Goal: Find specific page/section: Find specific page/section

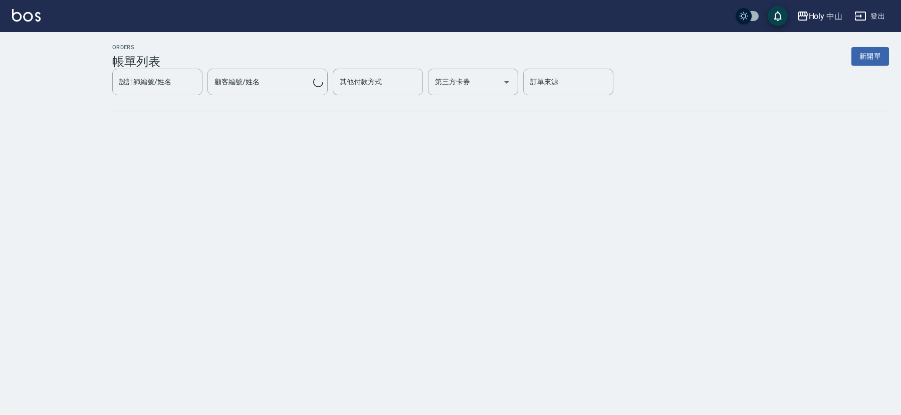
checkbox input "true"
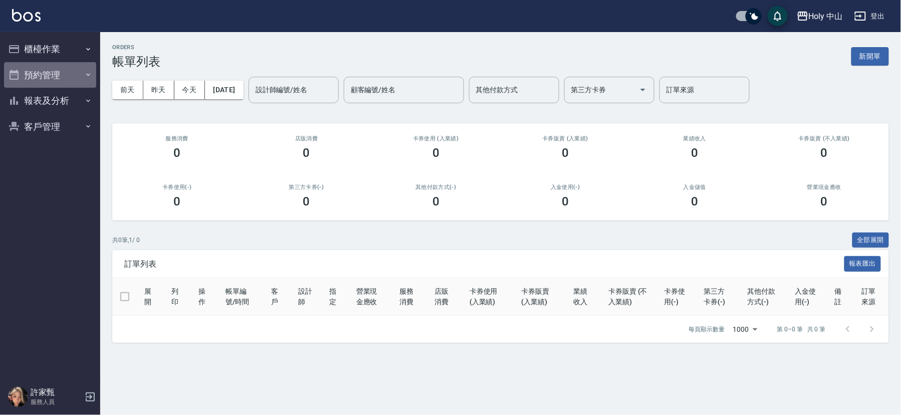
click at [49, 72] on button "預約管理" at bounding box center [50, 75] width 92 height 26
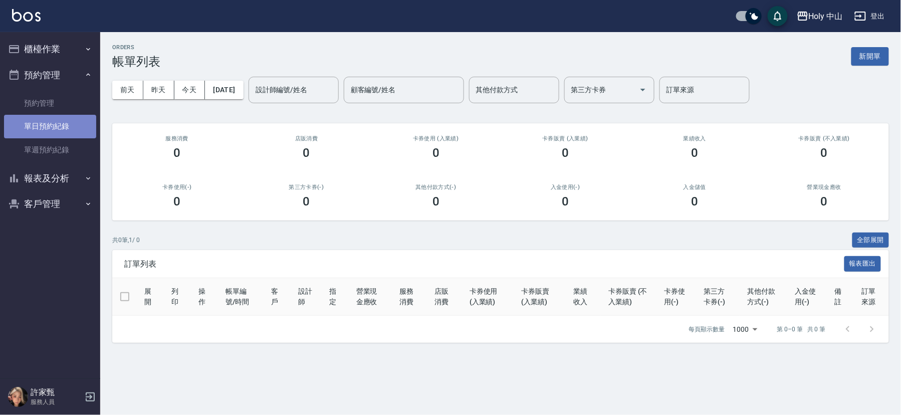
click at [53, 127] on link "單日預約紀錄" at bounding box center [50, 126] width 92 height 23
